Goal: Contribute content: Add original content to the website for others to see

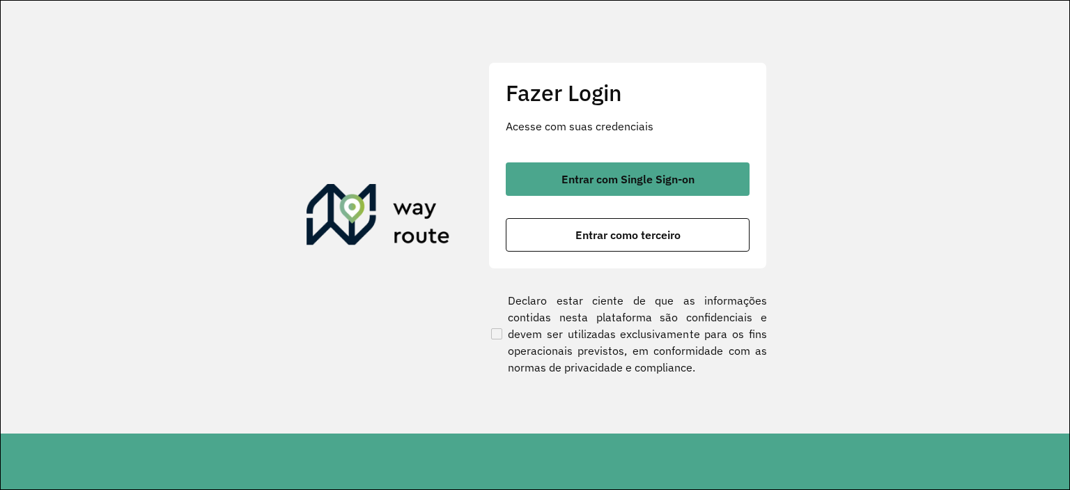
click at [580, 180] on span "Entrar com Single Sign-on" at bounding box center [627, 178] width 133 height 11
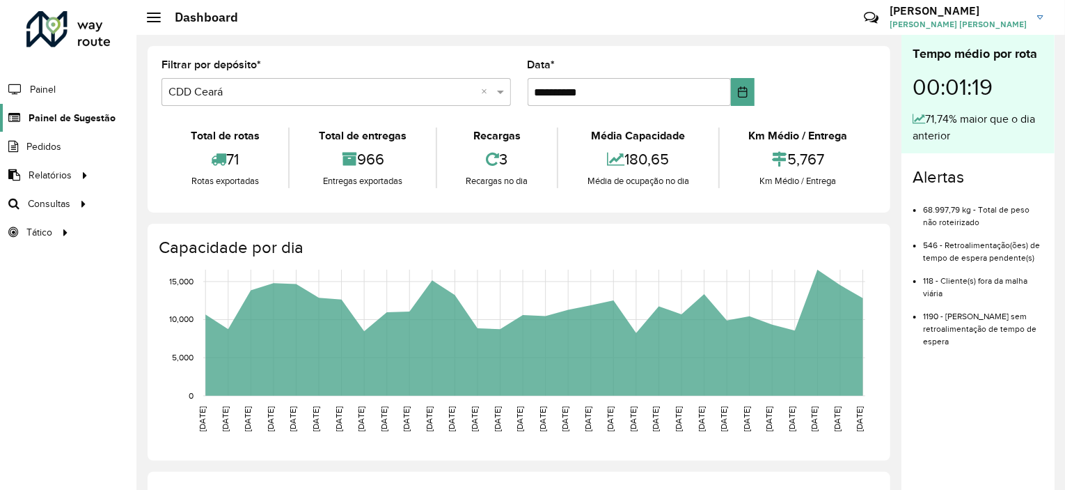
click at [75, 114] on span "Painel de Sugestão" at bounding box center [72, 118] width 87 height 15
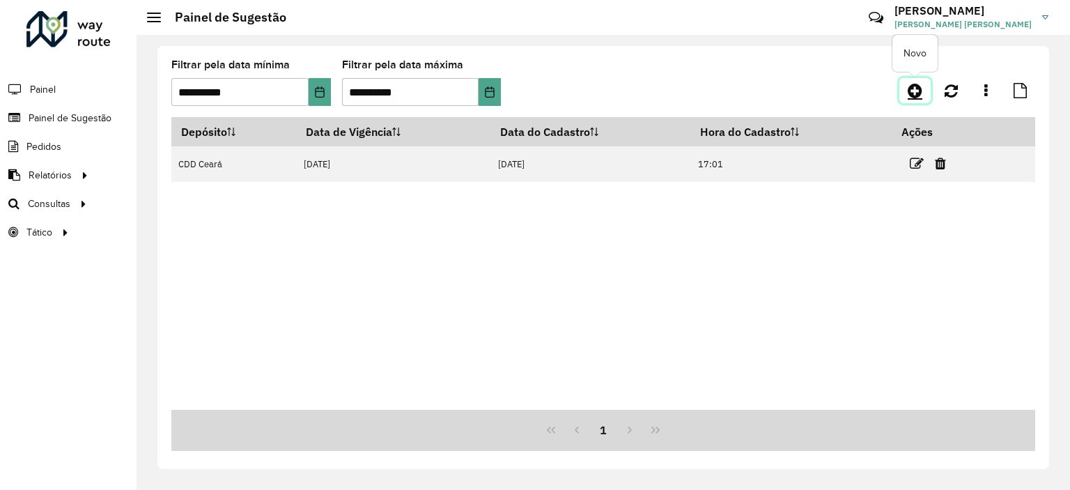
click at [909, 89] on icon at bounding box center [914, 90] width 15 height 17
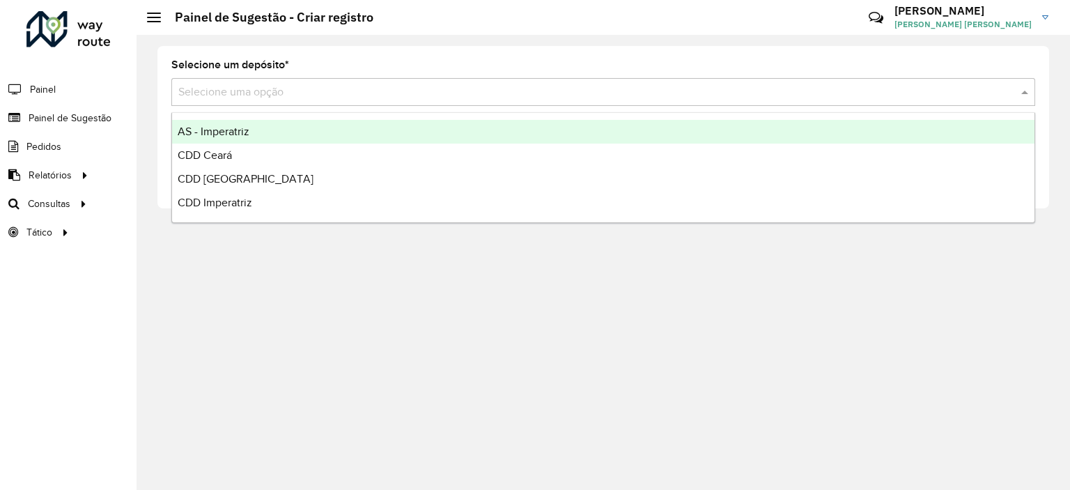
click at [689, 97] on input "text" at bounding box center [589, 92] width 822 height 17
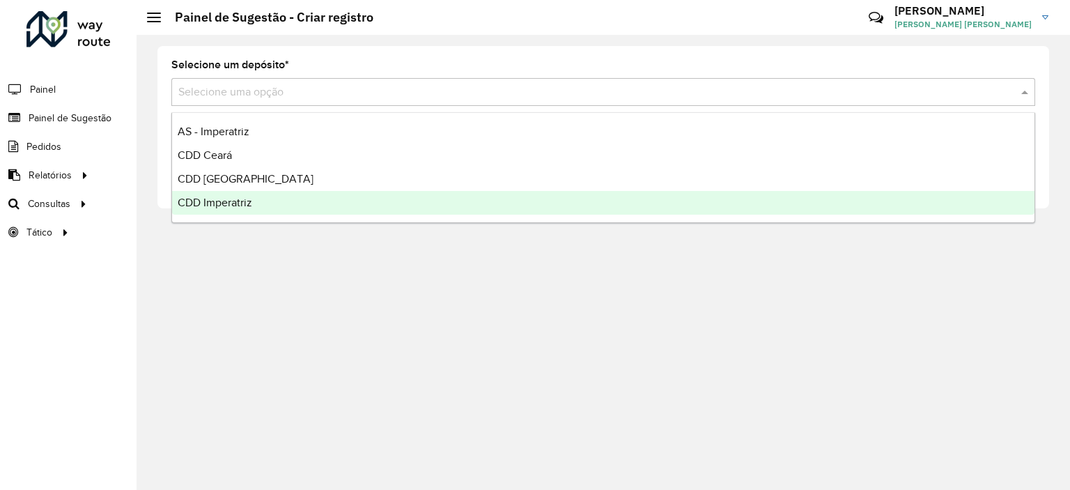
click at [267, 197] on div "CDD Imperatriz" at bounding box center [603, 203] width 862 height 24
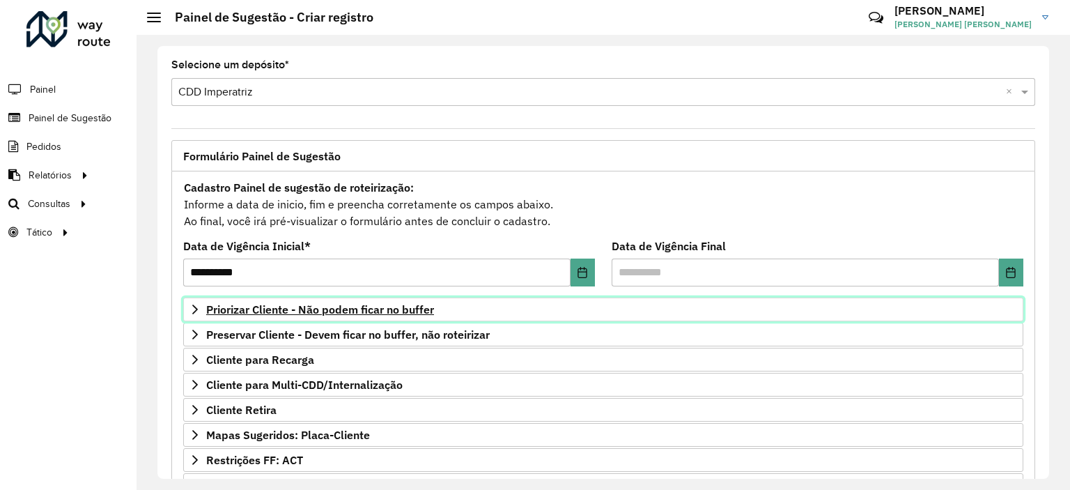
click at [297, 304] on span "Priorizar Cliente - Não podem ficar no buffer" at bounding box center [320, 309] width 228 height 11
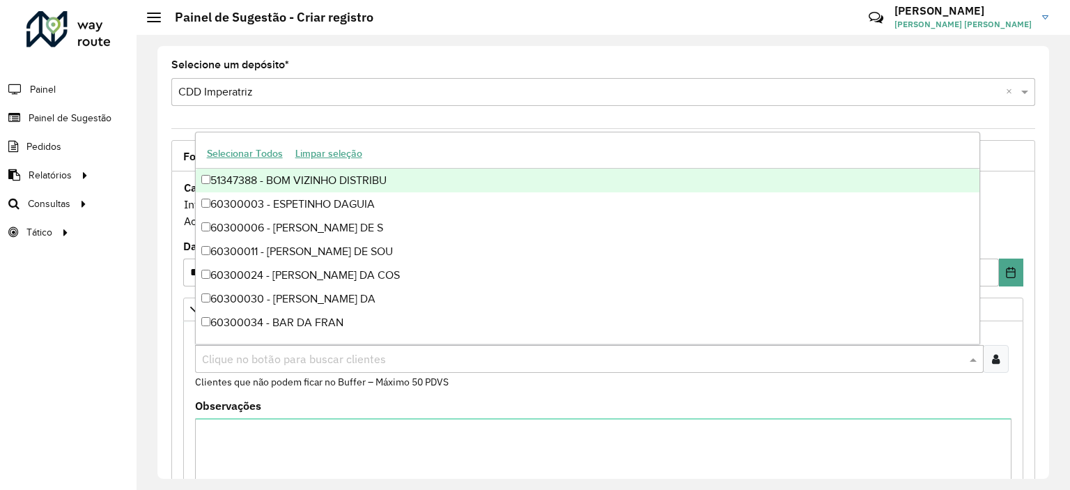
click at [277, 357] on input "text" at bounding box center [581, 359] width 767 height 17
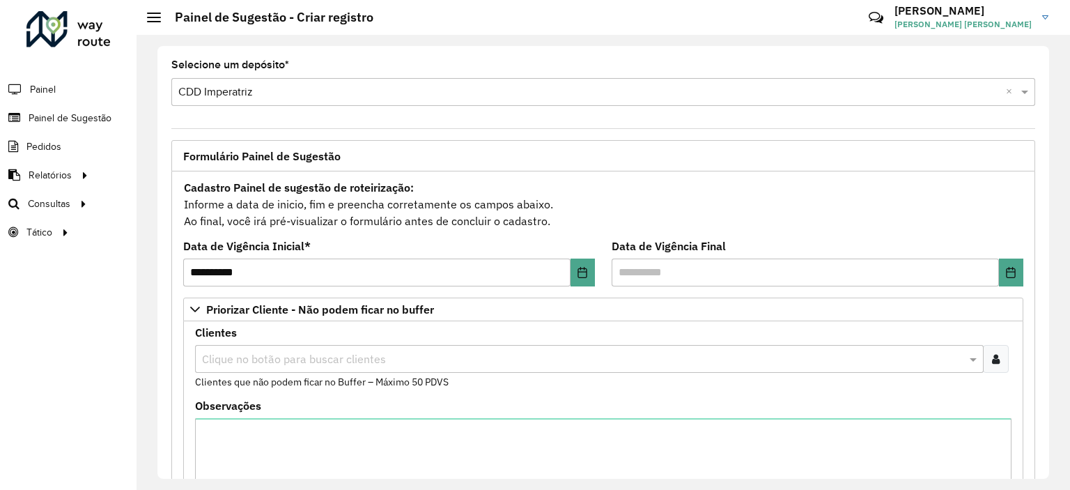
click at [997, 359] on div at bounding box center [996, 359] width 26 height 28
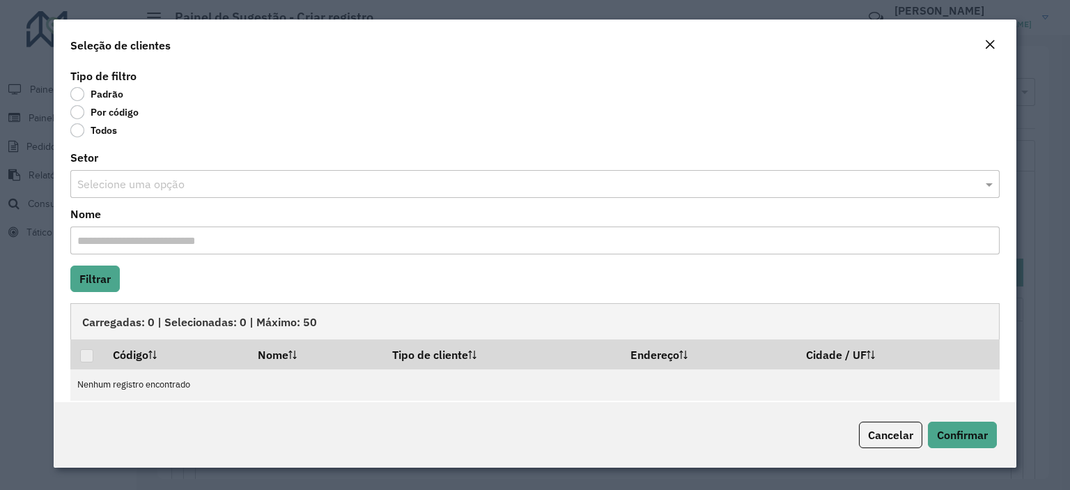
scroll to position [15, 0]
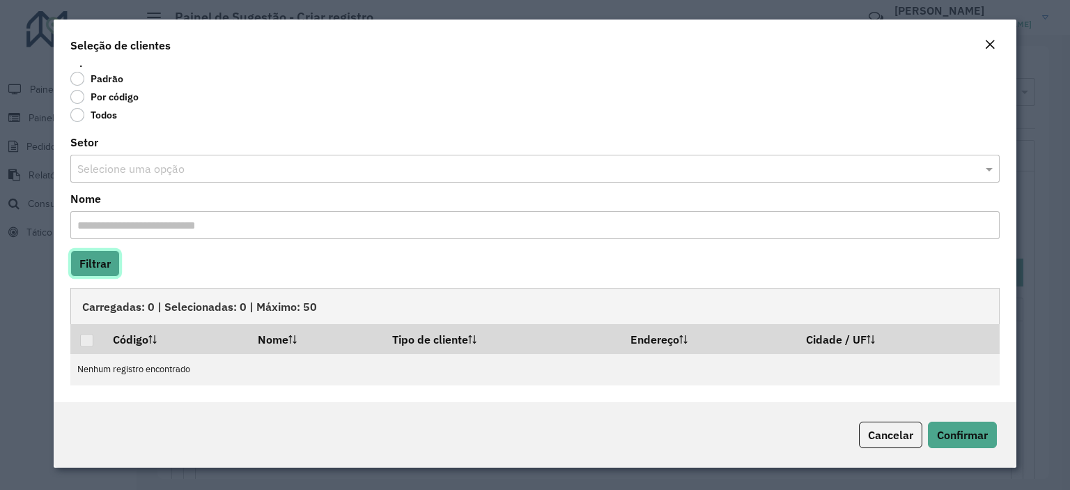
click at [117, 267] on button "Filtrar" at bounding box center [94, 263] width 49 height 26
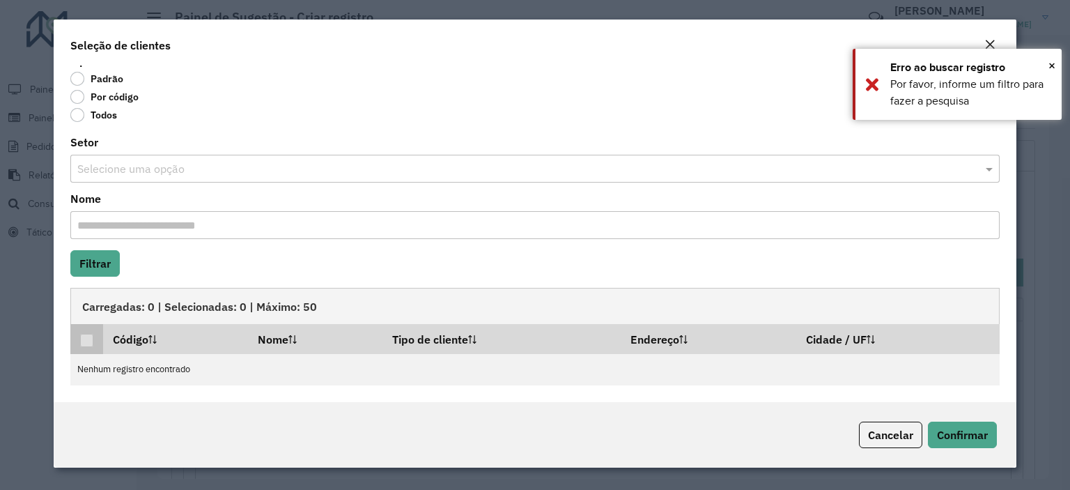
click at [81, 332] on p-tableheadercheckbox at bounding box center [87, 339] width 14 height 14
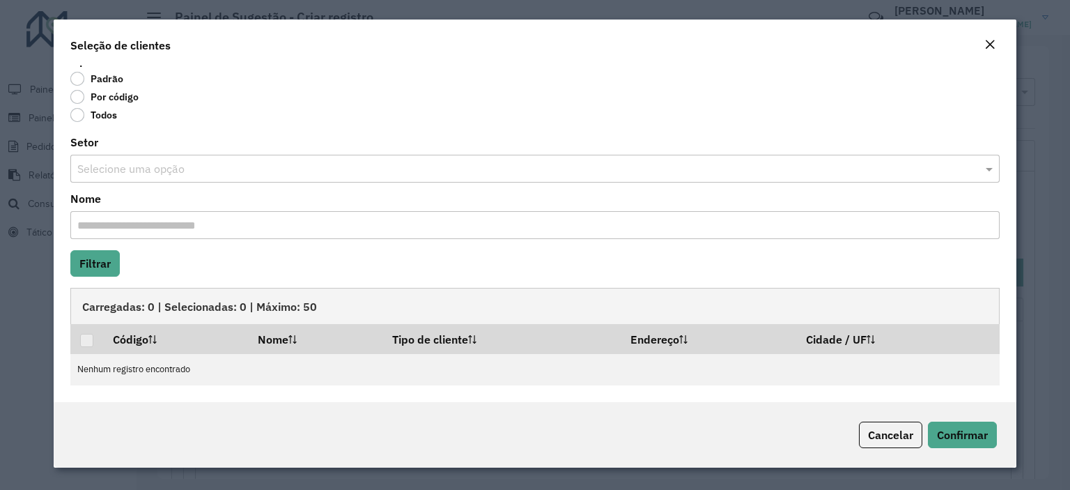
click at [76, 96] on label "Por código" at bounding box center [104, 97] width 68 height 14
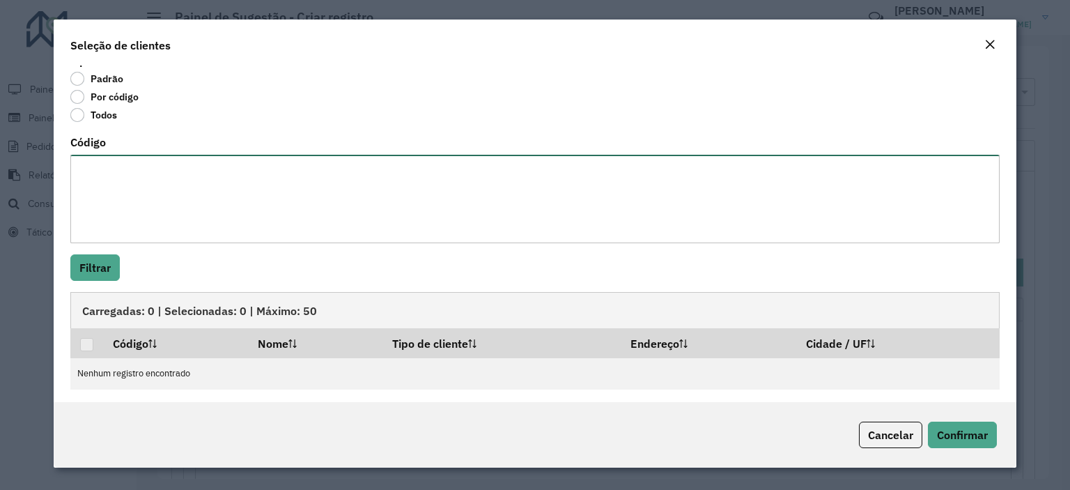
click at [126, 171] on textarea "Código" at bounding box center [534, 199] width 929 height 88
type textarea "*"
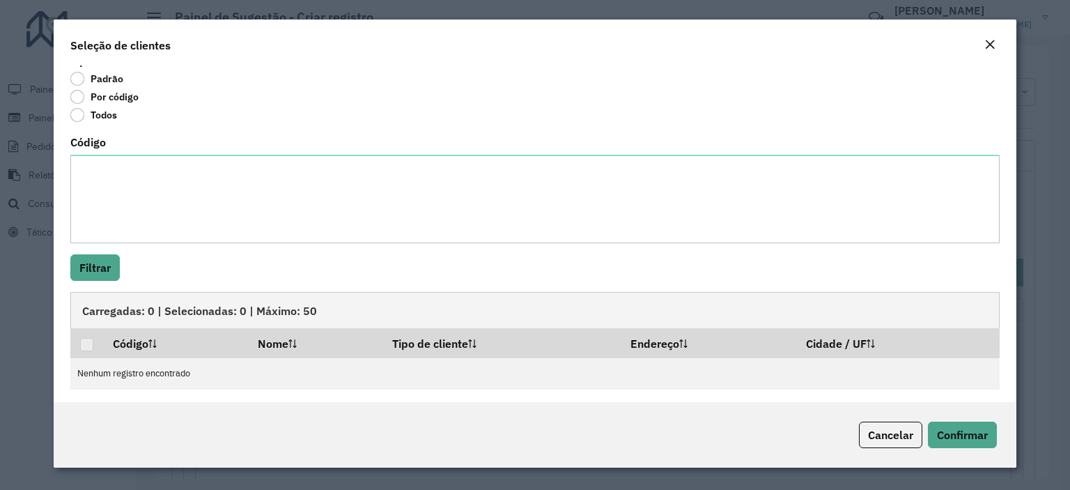
click at [982, 40] on button "Close" at bounding box center [989, 45] width 19 height 18
